Goal: Transaction & Acquisition: Purchase product/service

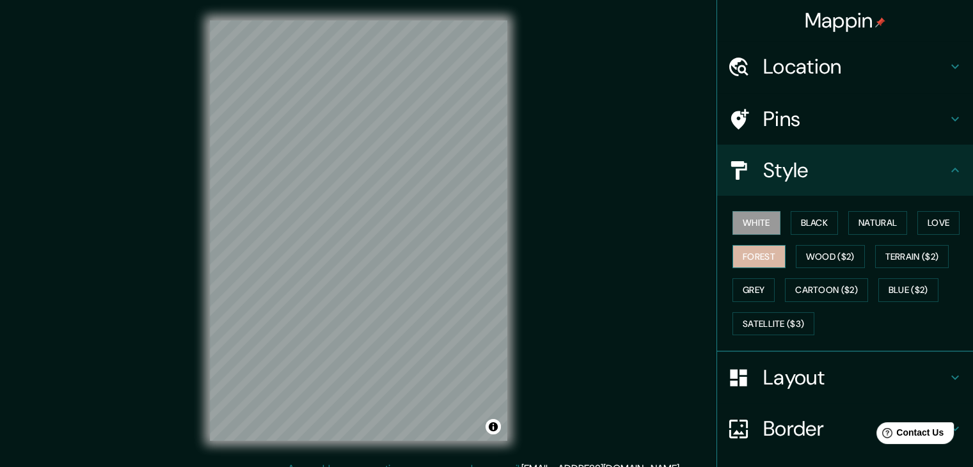
click at [749, 260] on button "Forest" at bounding box center [759, 257] width 53 height 24
click at [829, 245] on button "Wood ($2)" at bounding box center [830, 257] width 69 height 24
click at [544, 218] on div "Mappin Location Pins Style White Black Natural Love Forest Wood ($2) Terrain ($…" at bounding box center [486, 241] width 973 height 482
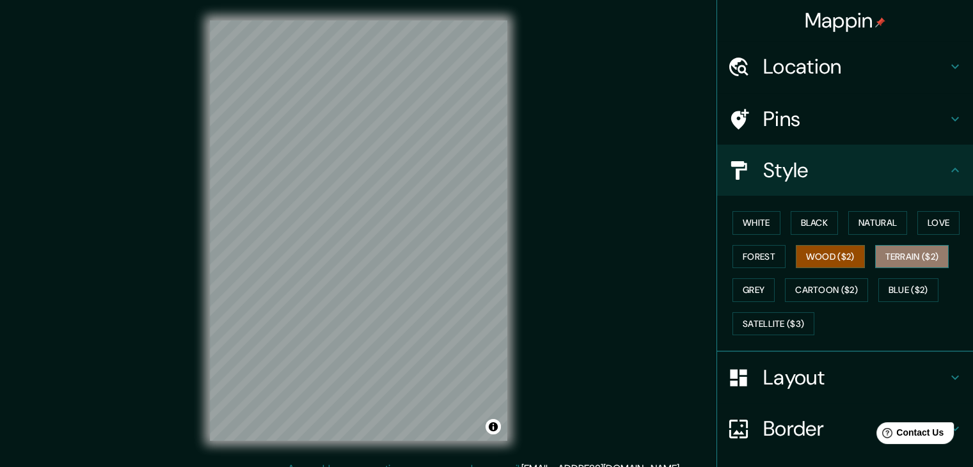
click at [924, 257] on button "Terrain ($2)" at bounding box center [912, 257] width 74 height 24
click at [748, 292] on button "Grey" at bounding box center [754, 290] width 42 height 24
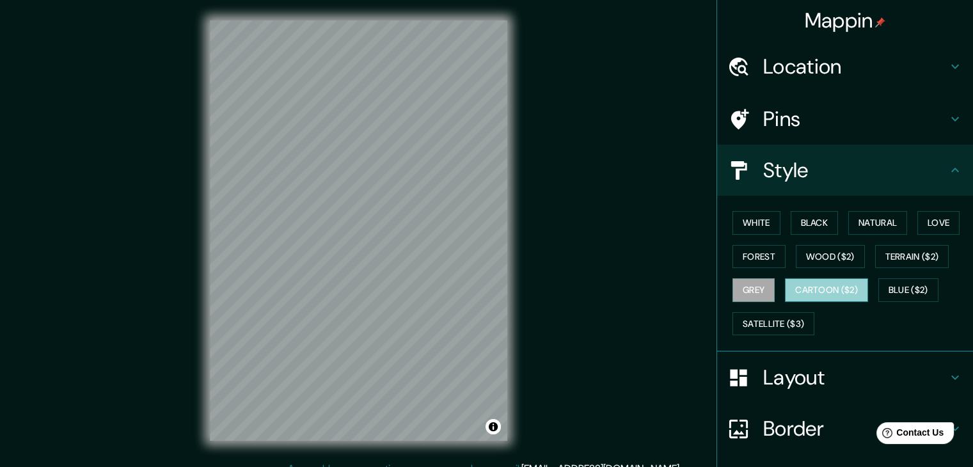
click at [802, 281] on button "Cartoon ($2)" at bounding box center [826, 290] width 83 height 24
click at [844, 258] on button "Wood ($2)" at bounding box center [830, 257] width 69 height 24
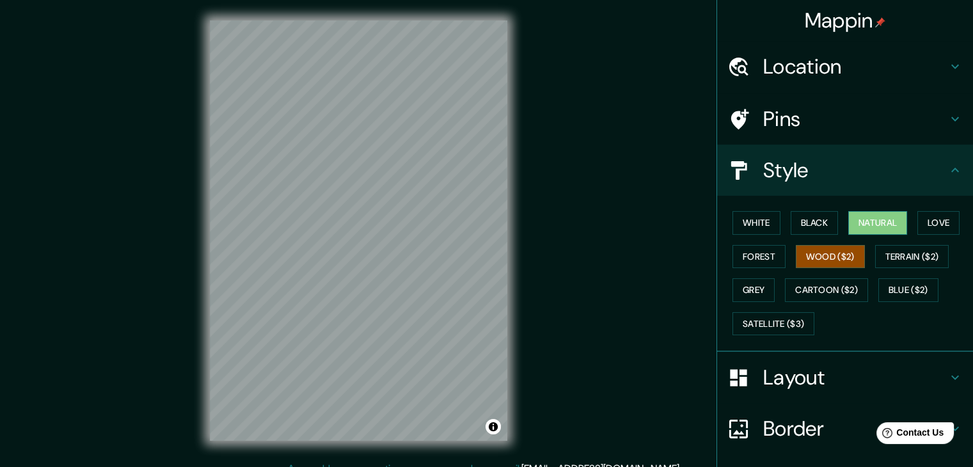
click at [871, 225] on button "Natural" at bounding box center [877, 223] width 59 height 24
click at [822, 223] on button "Black" at bounding box center [815, 223] width 48 height 24
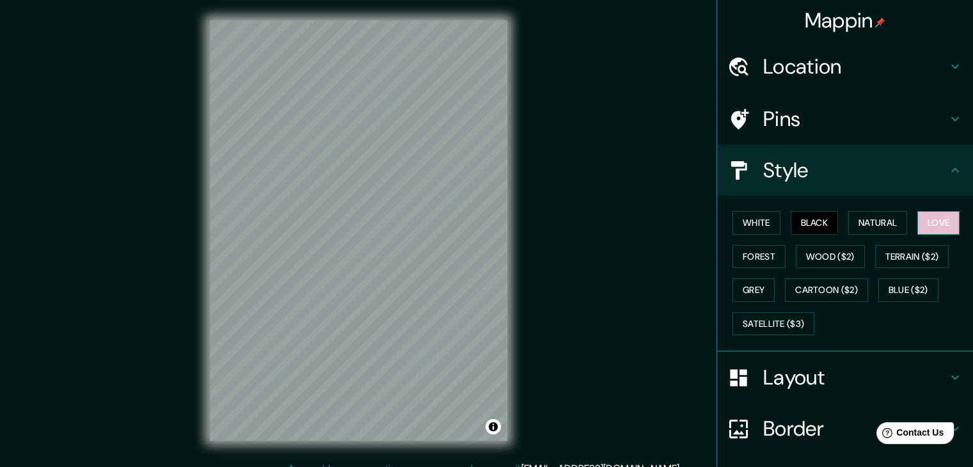
click at [927, 230] on button "Love" at bounding box center [938, 223] width 42 height 24
click at [749, 257] on button "Forest" at bounding box center [759, 257] width 53 height 24
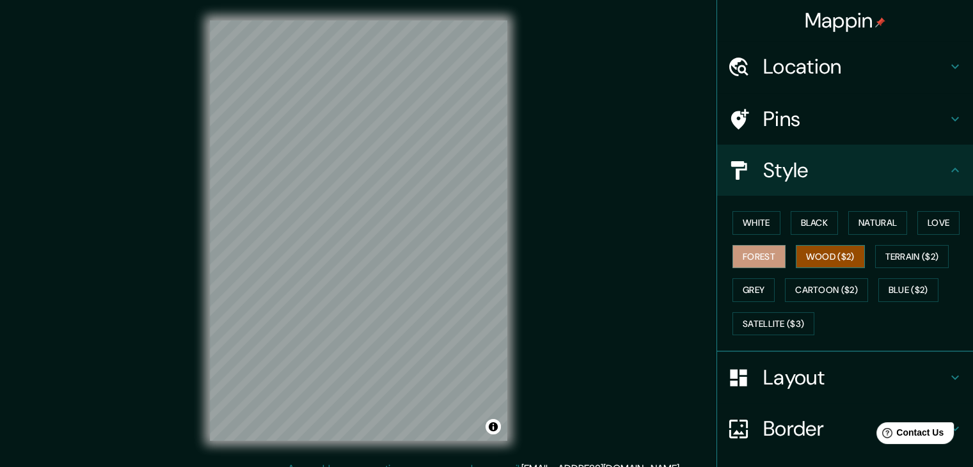
click at [839, 250] on button "Wood ($2)" at bounding box center [830, 257] width 69 height 24
click at [576, 228] on div "Mappin Location Pins Style White Black Natural Love Forest Wood ($2) Terrain ($…" at bounding box center [486, 241] width 973 height 482
click at [948, 122] on icon at bounding box center [955, 118] width 15 height 15
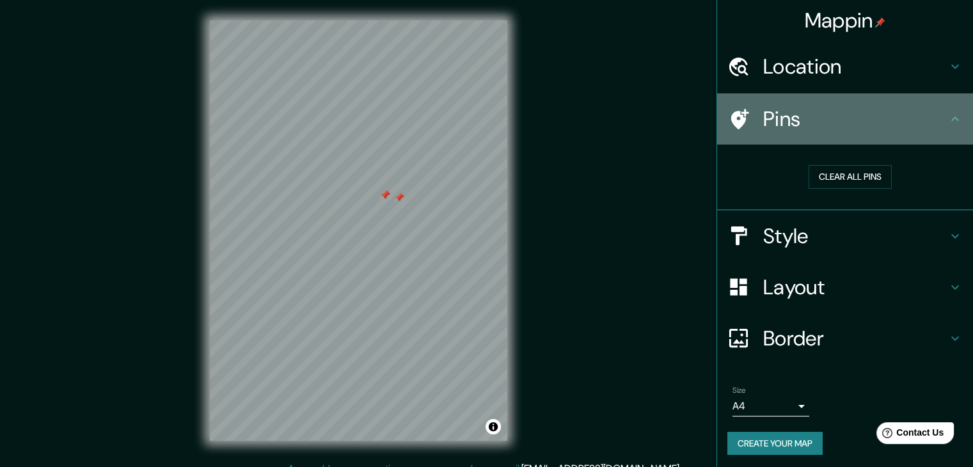
click at [948, 122] on icon at bounding box center [955, 118] width 15 height 15
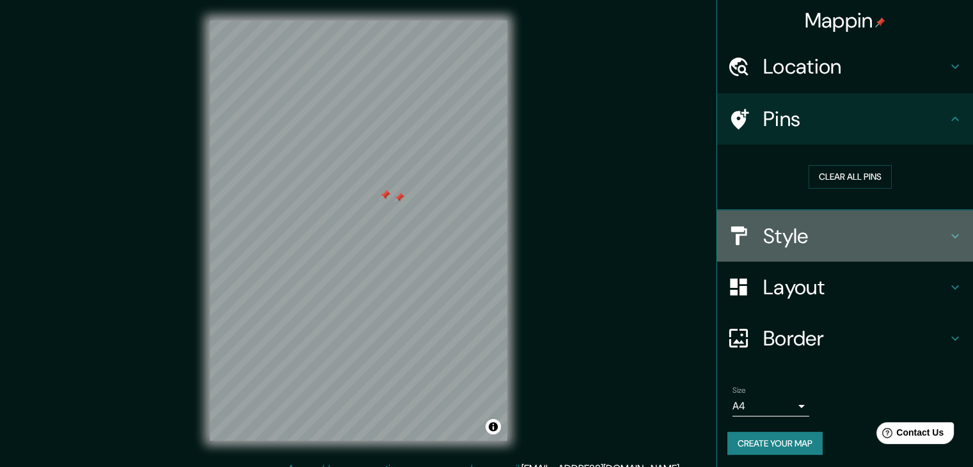
click at [949, 247] on div "Style" at bounding box center [845, 235] width 256 height 51
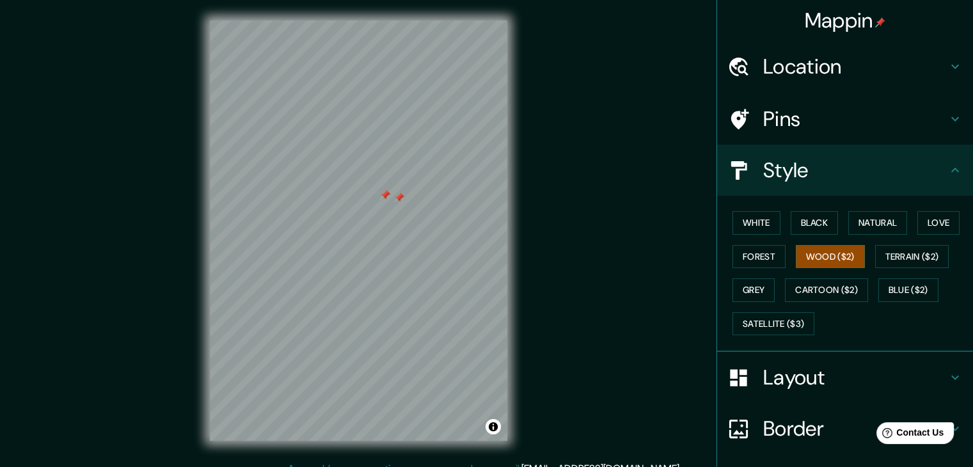
click at [926, 379] on h4 "Layout" at bounding box center [855, 378] width 184 height 26
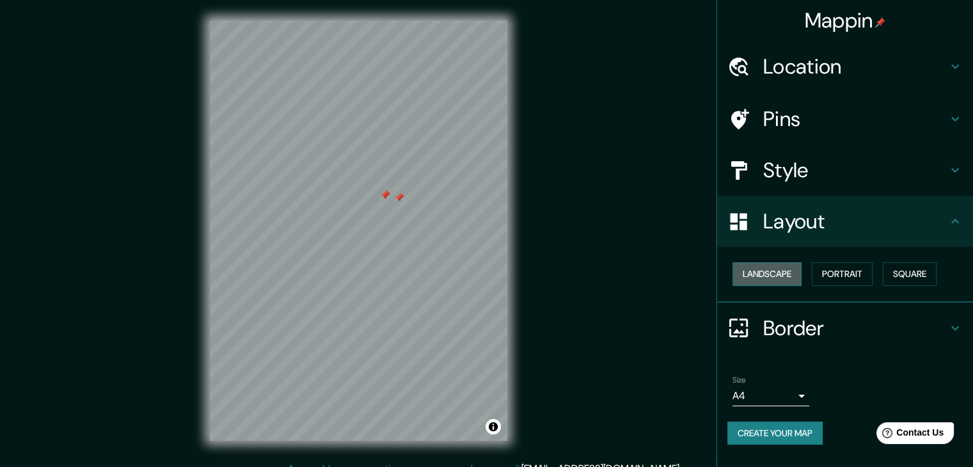
click at [780, 277] on button "Landscape" at bounding box center [767, 274] width 69 height 24
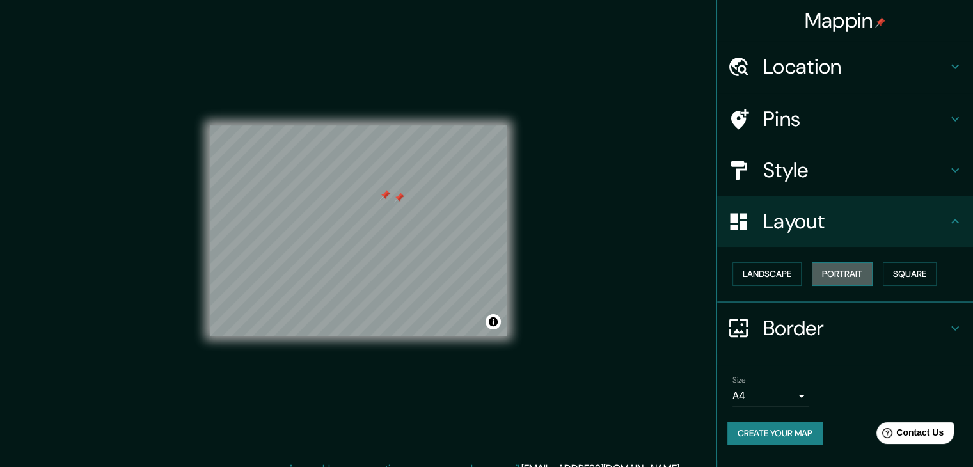
click at [838, 272] on button "Portrait" at bounding box center [842, 274] width 61 height 24
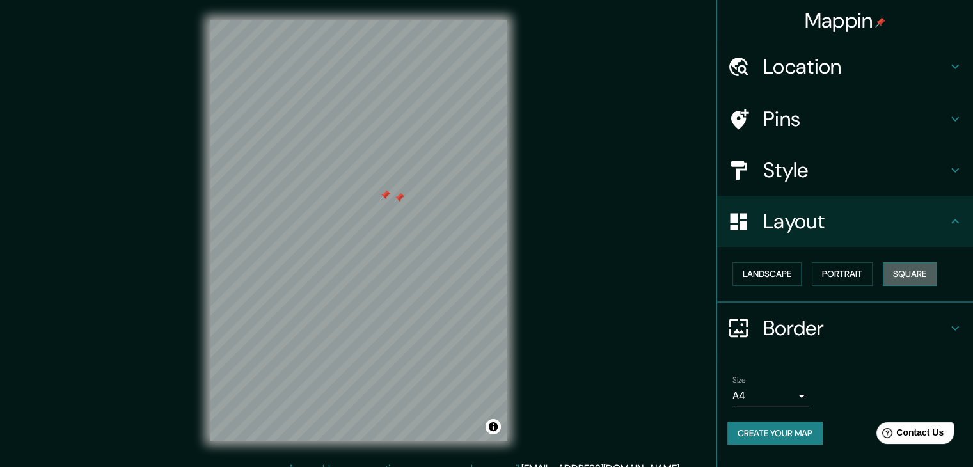
click at [937, 271] on button "Square" at bounding box center [910, 274] width 54 height 24
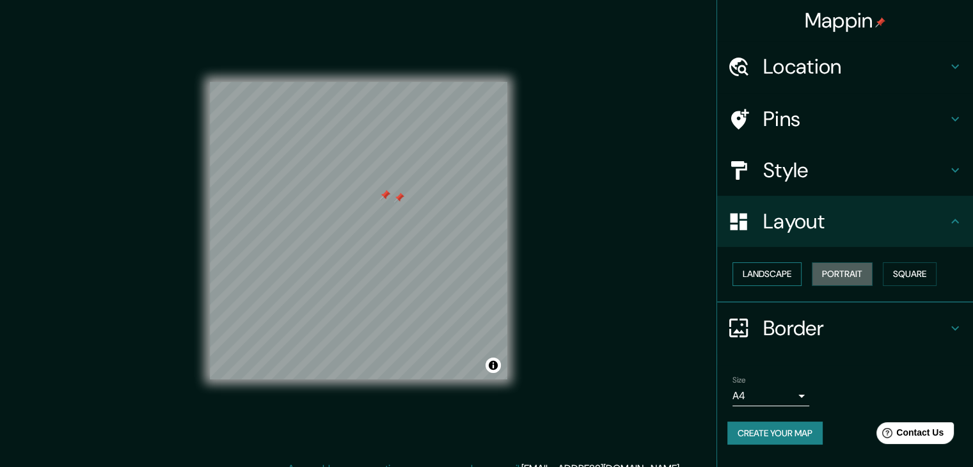
drag, startPoint x: 846, startPoint y: 271, endPoint x: 800, endPoint y: 278, distance: 47.2
click at [845, 271] on button "Portrait" at bounding box center [842, 274] width 61 height 24
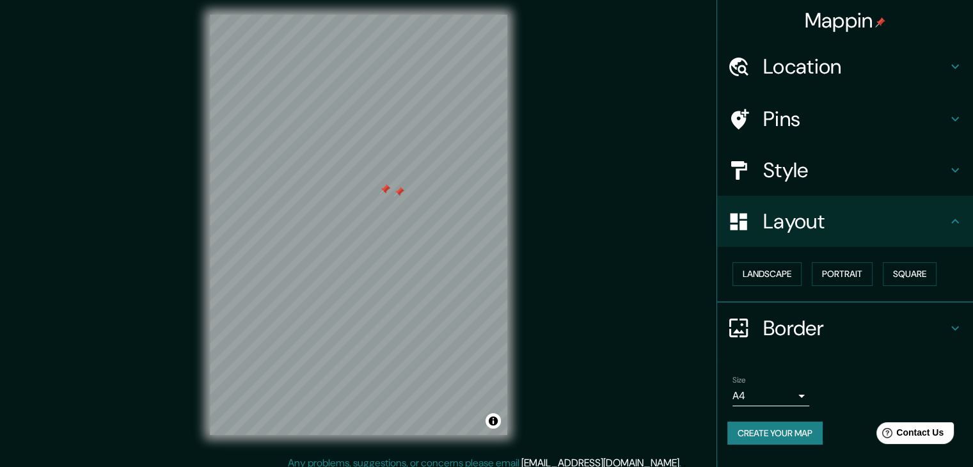
scroll to position [15, 0]
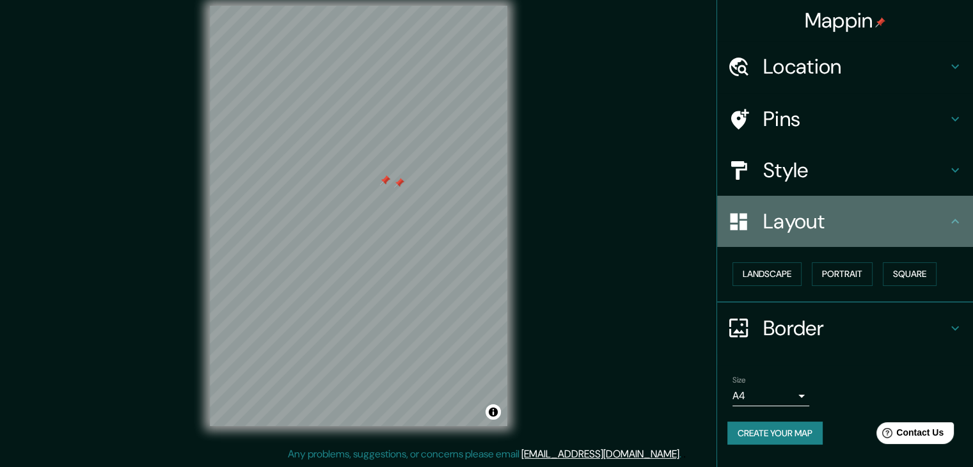
click at [956, 217] on icon at bounding box center [955, 221] width 15 height 15
click at [953, 216] on icon at bounding box center [955, 221] width 15 height 15
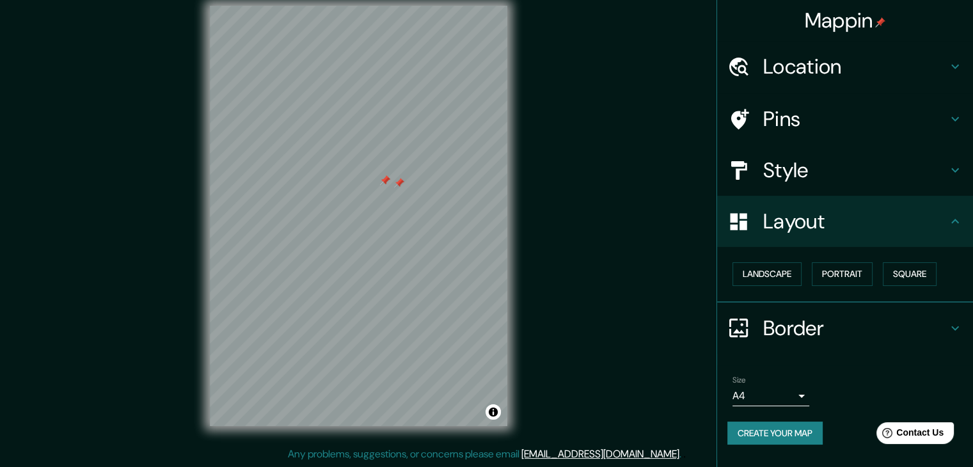
click at [958, 322] on icon at bounding box center [955, 328] width 15 height 15
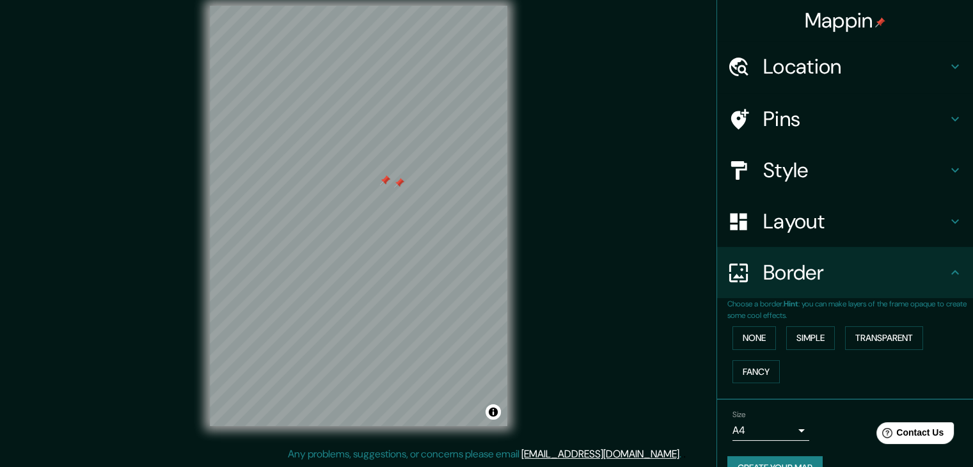
click at [948, 269] on icon at bounding box center [955, 272] width 15 height 15
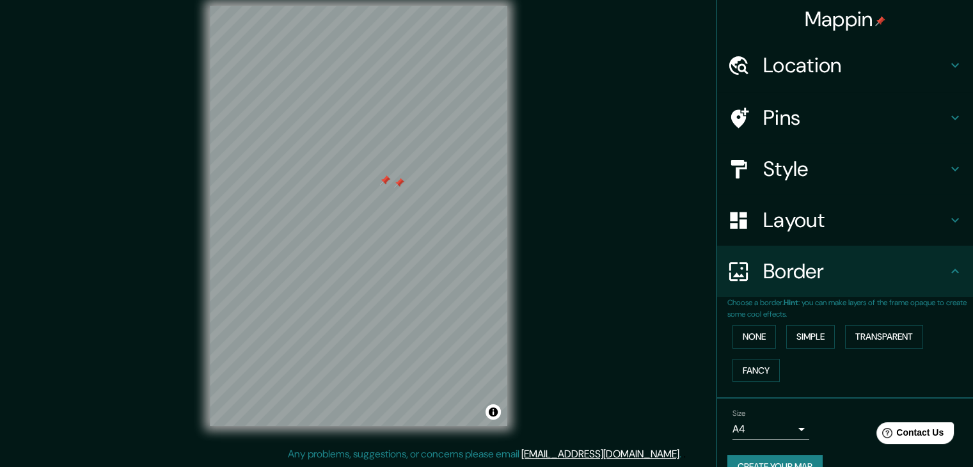
scroll to position [0, 0]
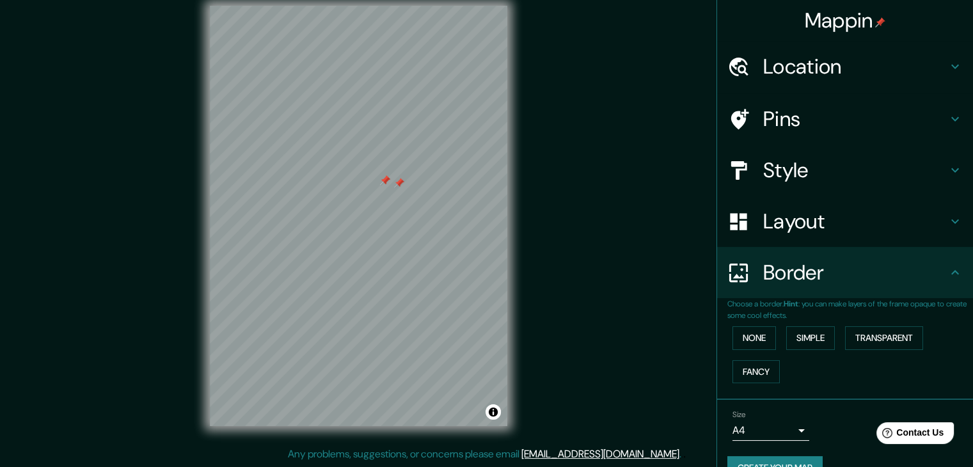
click at [948, 217] on icon at bounding box center [955, 221] width 15 height 15
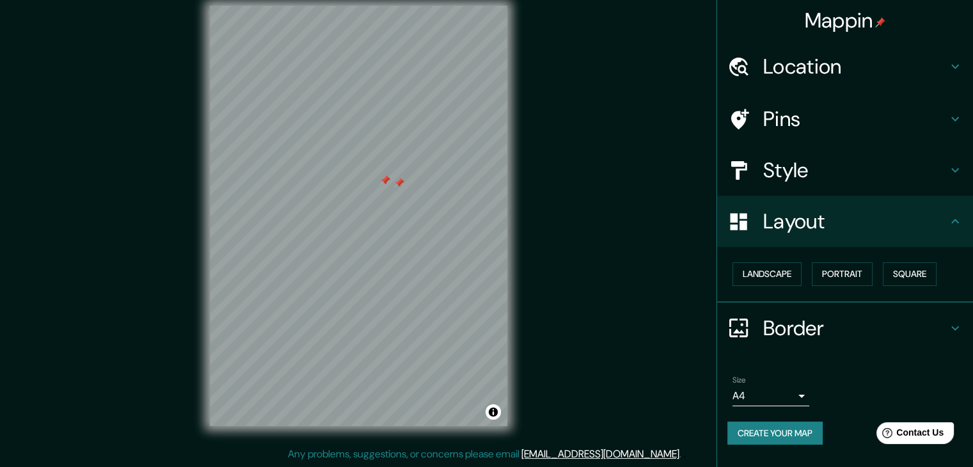
click at [951, 171] on icon at bounding box center [955, 170] width 15 height 15
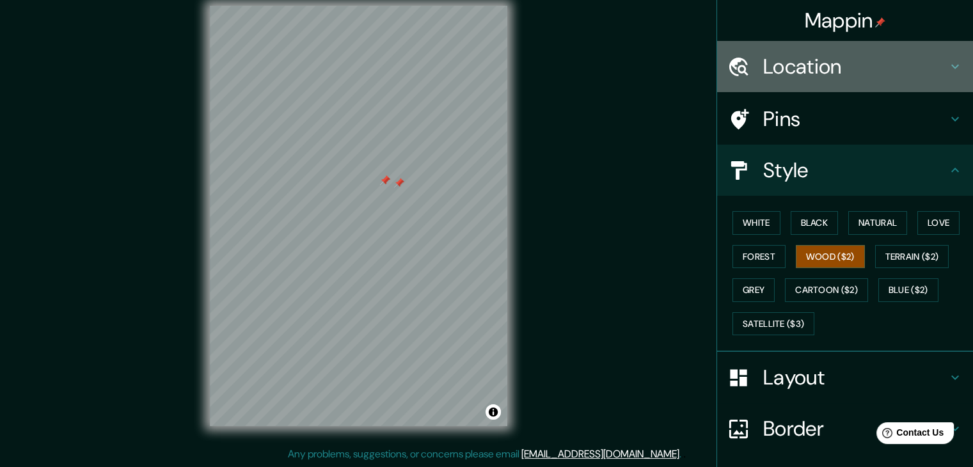
click at [923, 54] on h4 "Location" at bounding box center [855, 67] width 184 height 26
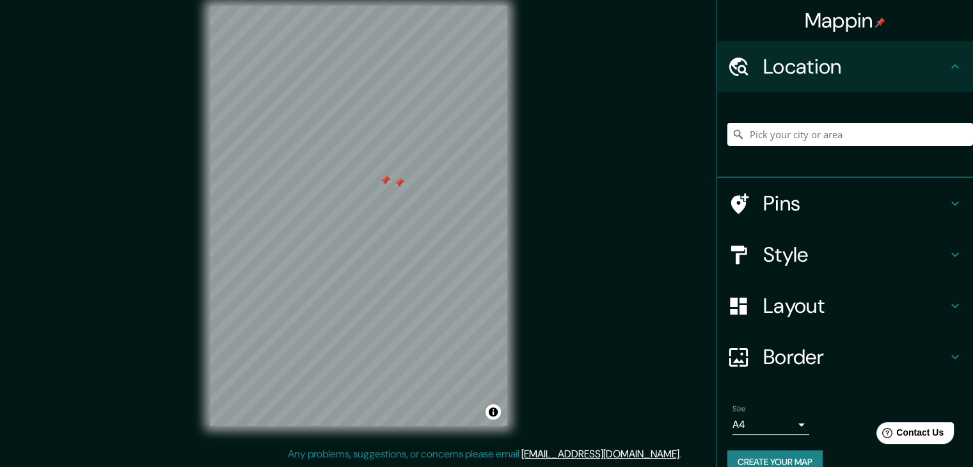
click at [948, 72] on icon at bounding box center [955, 66] width 15 height 15
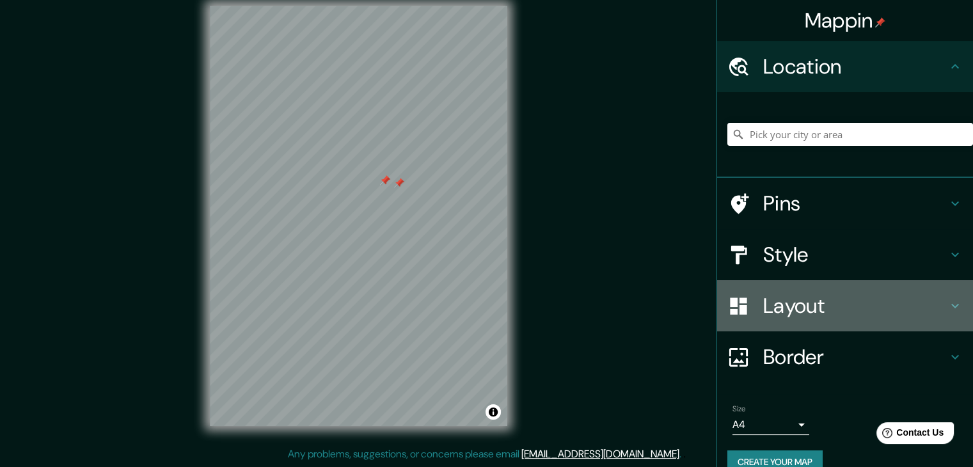
click at [924, 301] on h4 "Layout" at bounding box center [855, 306] width 184 height 26
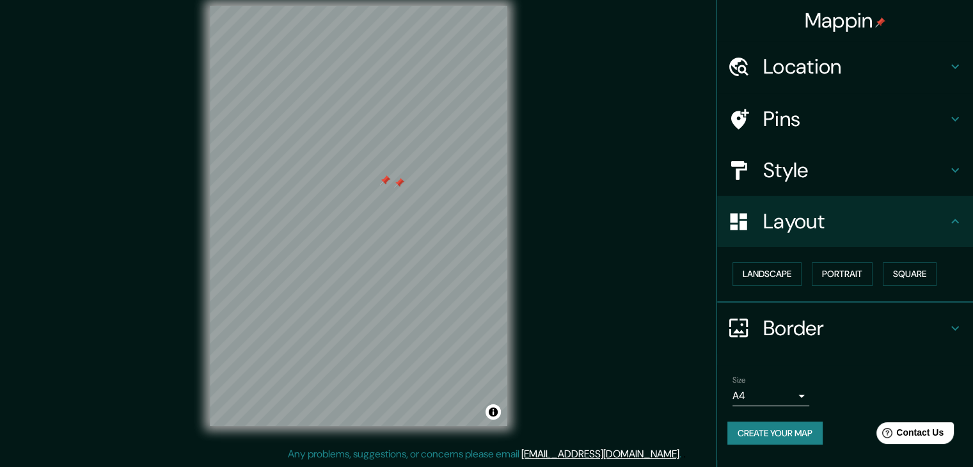
drag, startPoint x: 953, startPoint y: 159, endPoint x: 961, endPoint y: 163, distance: 8.3
click at [955, 159] on div "Style" at bounding box center [845, 170] width 256 height 51
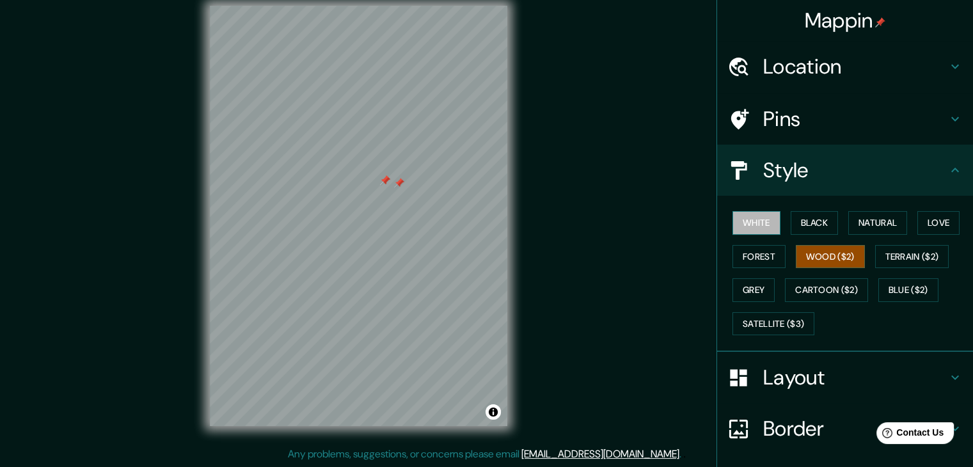
click at [754, 217] on button "White" at bounding box center [757, 223] width 48 height 24
drag, startPoint x: 428, startPoint y: 228, endPoint x: 420, endPoint y: 226, distance: 8.5
click at [417, 225] on div at bounding box center [421, 228] width 10 height 10
drag, startPoint x: 409, startPoint y: 229, endPoint x: 436, endPoint y: 229, distance: 27.5
click at [433, 229] on div at bounding box center [427, 231] width 10 height 10
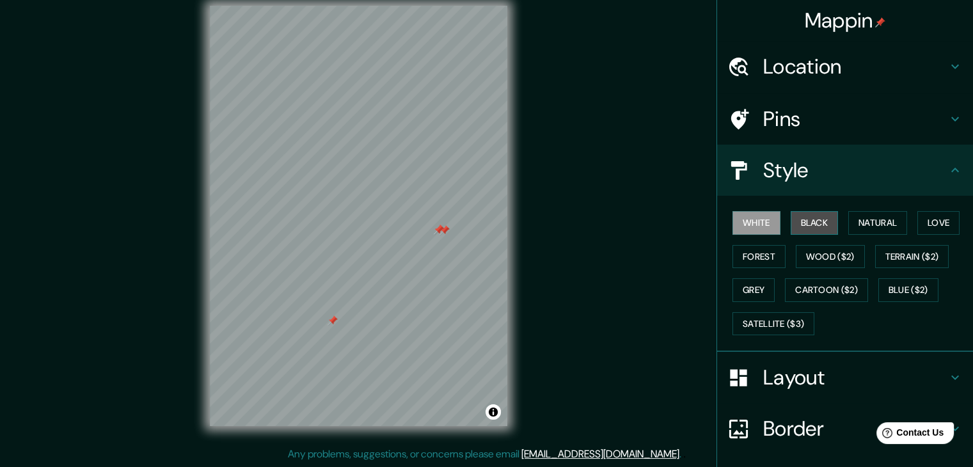
click at [814, 221] on button "Black" at bounding box center [815, 223] width 48 height 24
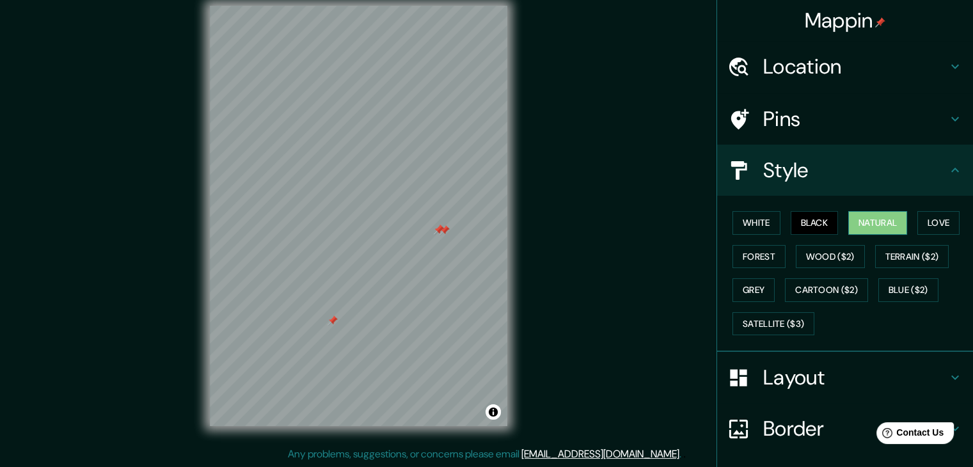
click at [879, 217] on button "Natural" at bounding box center [877, 223] width 59 height 24
click at [947, 214] on button "Love" at bounding box center [938, 223] width 42 height 24
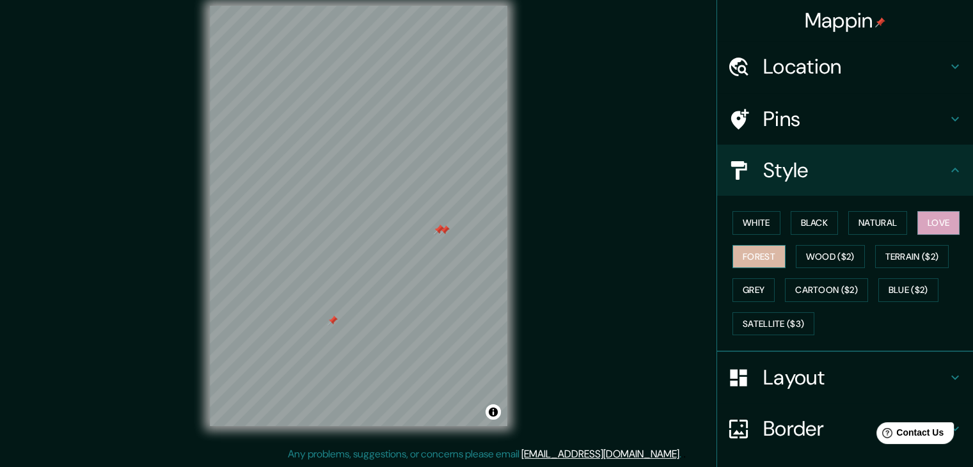
click at [771, 266] on button "Forest" at bounding box center [759, 257] width 53 height 24
click at [834, 267] on div "White Black Natural Love Forest Wood ($2) Terrain ($2) Grey Cartoon ($2) Blue (…" at bounding box center [850, 273] width 246 height 134
click at [832, 249] on button "Wood ($2)" at bounding box center [830, 257] width 69 height 24
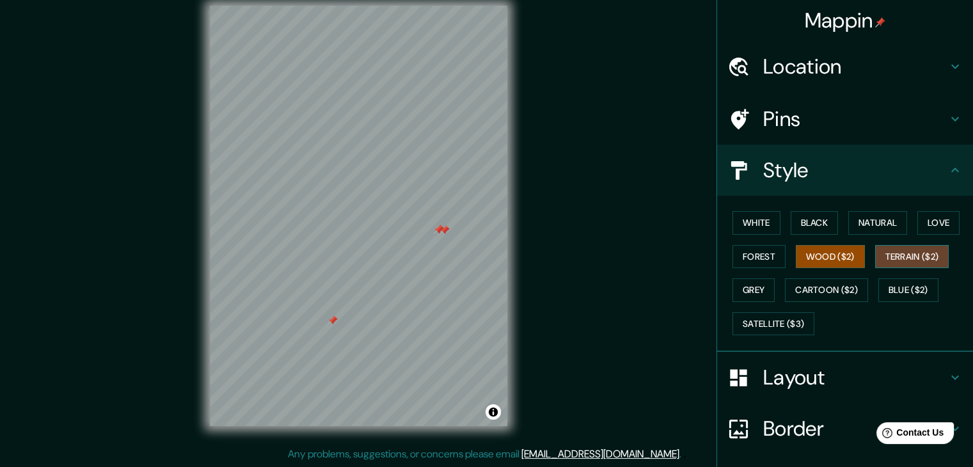
click at [893, 253] on button "Terrain ($2)" at bounding box center [912, 257] width 74 height 24
click at [758, 283] on button "Grey" at bounding box center [754, 290] width 42 height 24
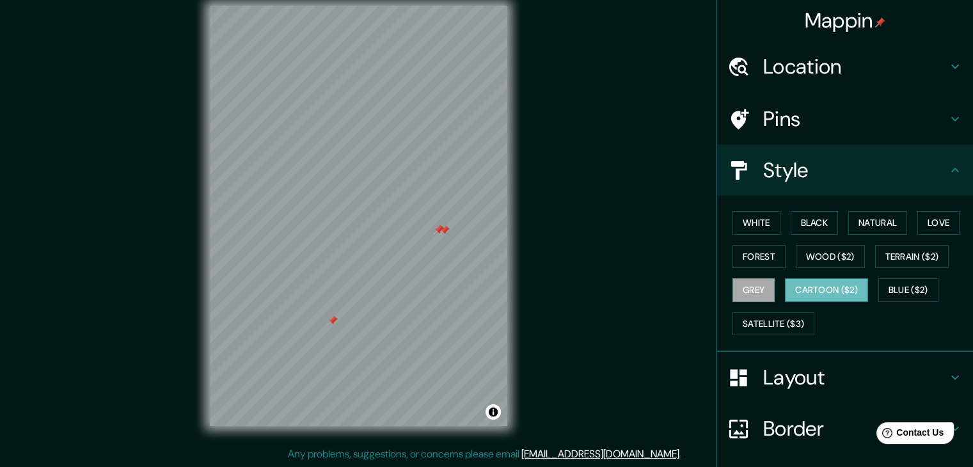
click at [814, 290] on button "Cartoon ($2)" at bounding box center [826, 290] width 83 height 24
click at [918, 289] on button "Blue ($2)" at bounding box center [908, 290] width 60 height 24
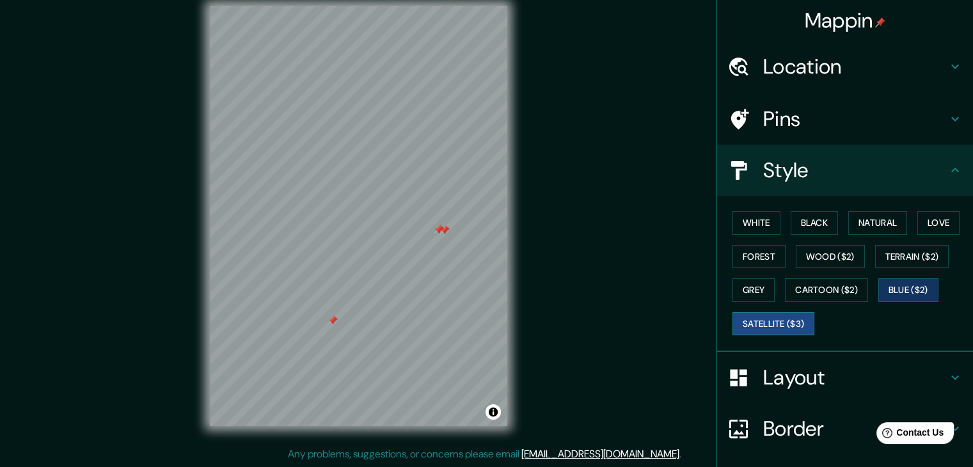
click at [745, 324] on button "Satellite ($3)" at bounding box center [774, 324] width 82 height 24
click at [948, 167] on icon at bounding box center [955, 170] width 15 height 15
click at [415, 218] on div at bounding box center [417, 213] width 10 height 10
click at [410, 221] on div at bounding box center [406, 218] width 10 height 10
click at [415, 220] on div at bounding box center [414, 218] width 10 height 10
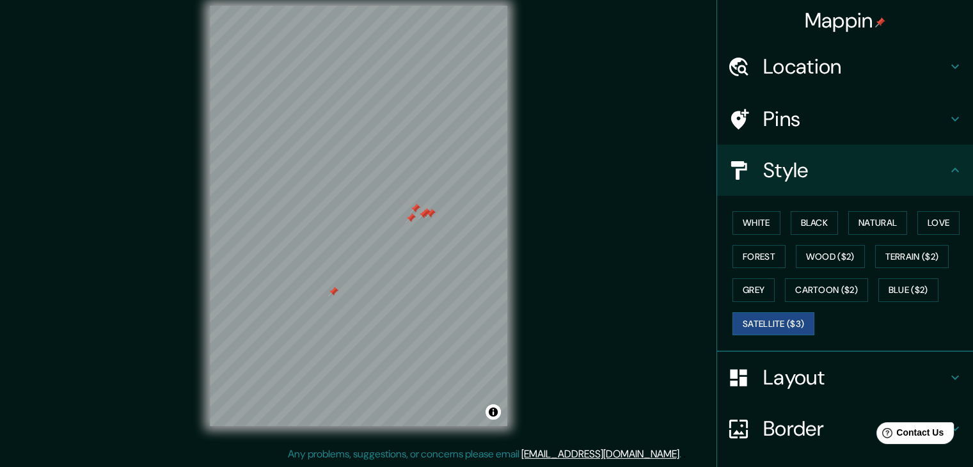
click at [409, 215] on div at bounding box center [411, 218] width 10 height 10
click at [417, 206] on div at bounding box center [415, 208] width 10 height 10
click at [426, 210] on div at bounding box center [423, 214] width 10 height 10
click at [429, 212] on div at bounding box center [425, 213] width 10 height 10
click at [433, 213] on div at bounding box center [430, 214] width 10 height 10
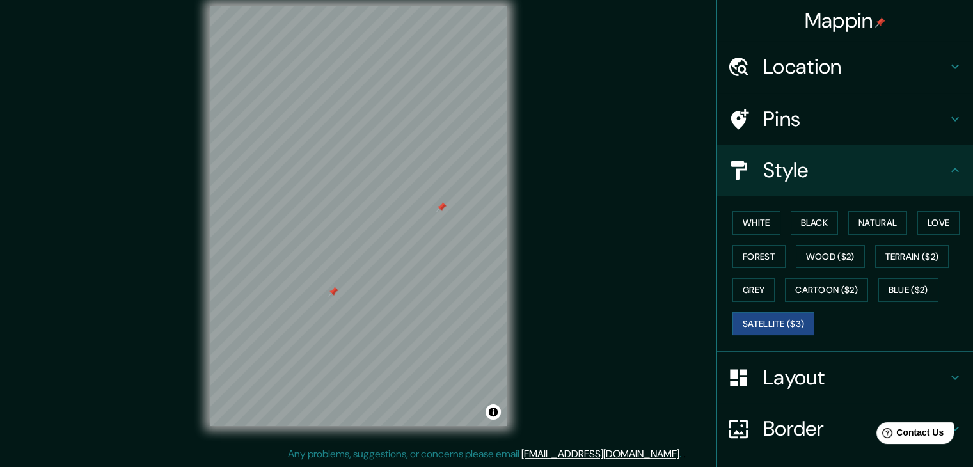
click at [443, 207] on div at bounding box center [441, 207] width 10 height 10
click at [333, 293] on div at bounding box center [333, 292] width 10 height 10
click at [739, 218] on button "White" at bounding box center [757, 223] width 48 height 24
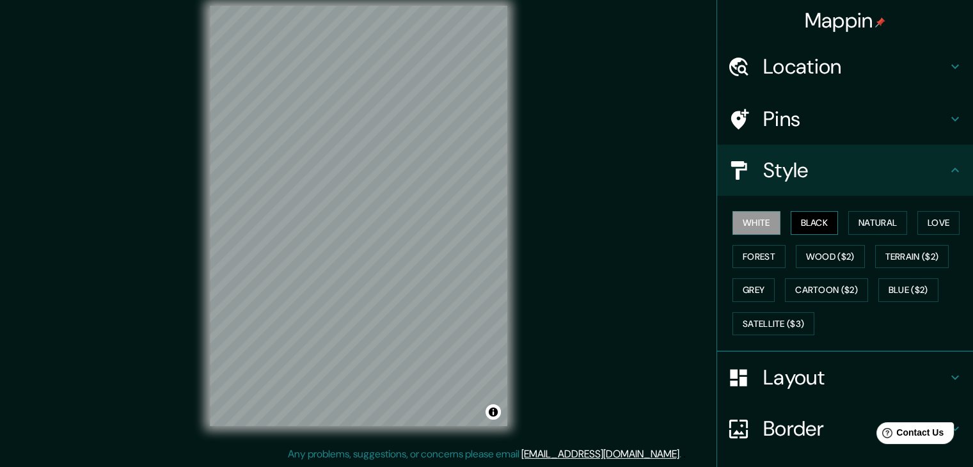
click at [793, 221] on button "Black" at bounding box center [815, 223] width 48 height 24
click at [862, 218] on button "Natural" at bounding box center [877, 223] width 59 height 24
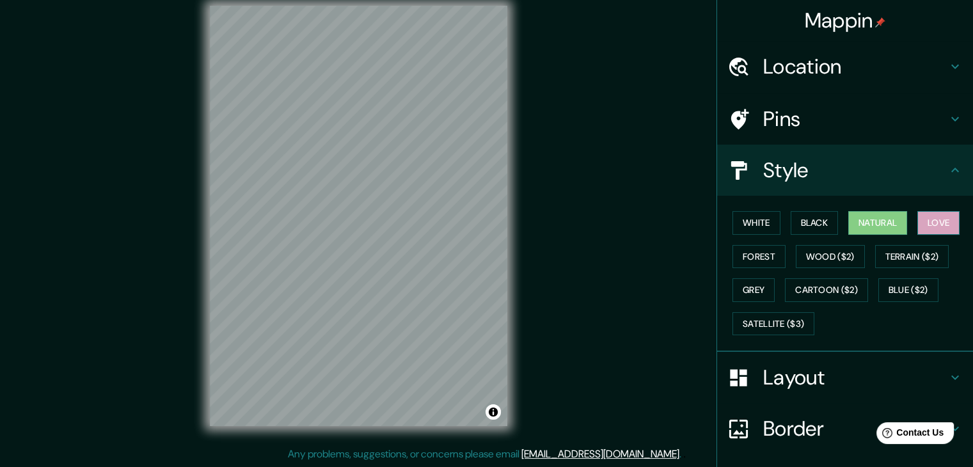
click at [945, 218] on button "Love" at bounding box center [938, 223] width 42 height 24
click at [765, 258] on button "Forest" at bounding box center [759, 257] width 53 height 24
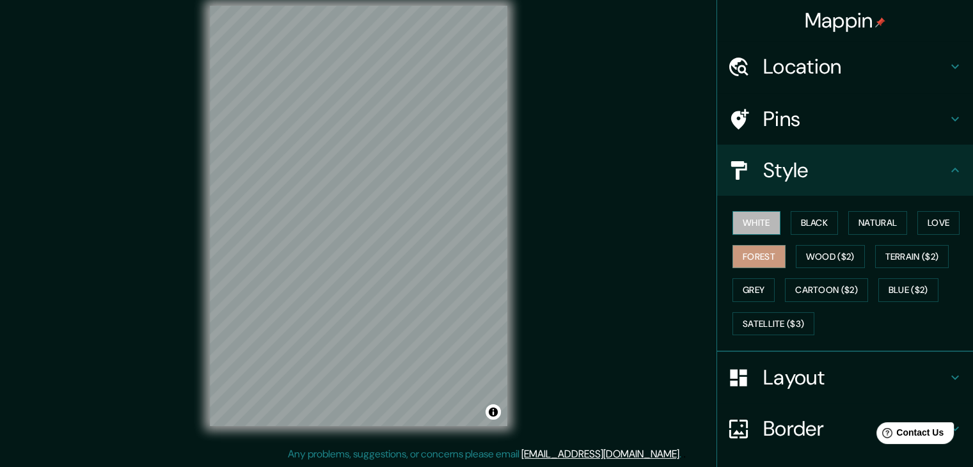
click at [747, 223] on button "White" at bounding box center [757, 223] width 48 height 24
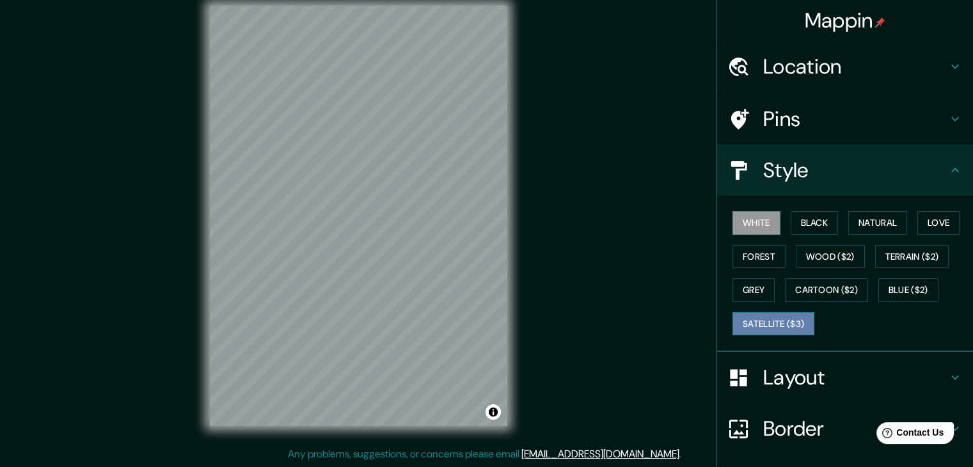
click at [779, 325] on button "Satellite ($3)" at bounding box center [774, 324] width 82 height 24
click at [747, 218] on button "White" at bounding box center [757, 223] width 48 height 24
click at [813, 222] on button "Black" at bounding box center [815, 223] width 48 height 24
